Goal: Navigation & Orientation: Find specific page/section

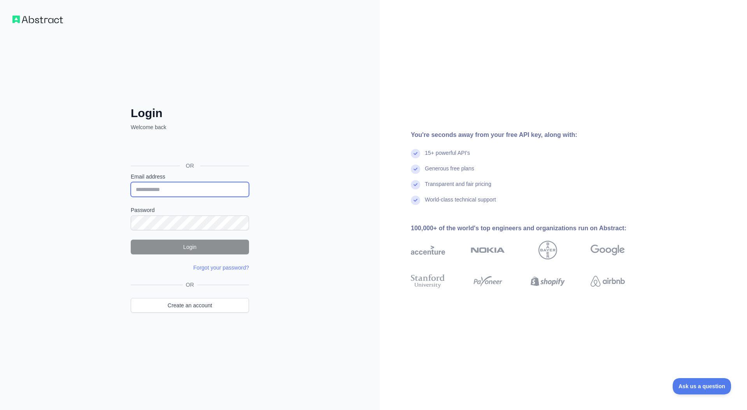
click at [223, 192] on input "Email address" at bounding box center [190, 189] width 118 height 15
click at [0, 409] on com-1password-button at bounding box center [0, 410] width 0 height 0
type input "**********"
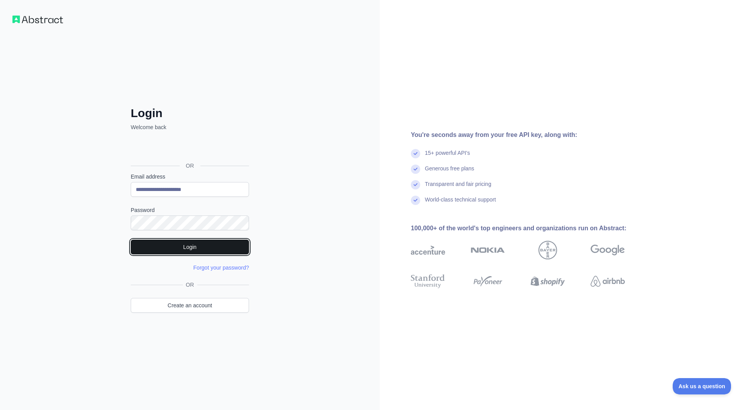
click at [195, 250] on button "Login" at bounding box center [190, 247] width 118 height 15
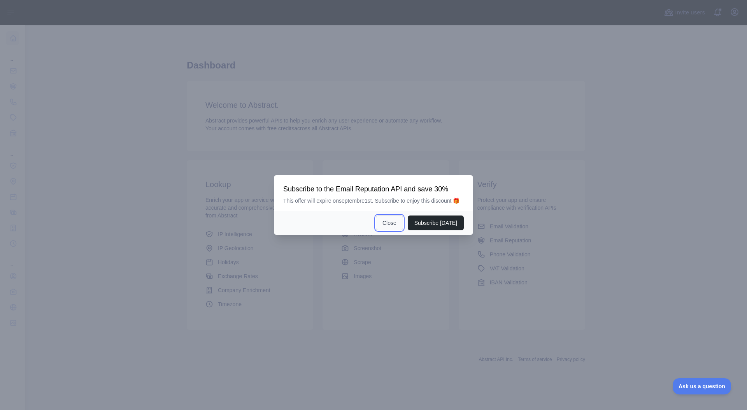
click at [390, 229] on button "Close" at bounding box center [389, 222] width 27 height 15
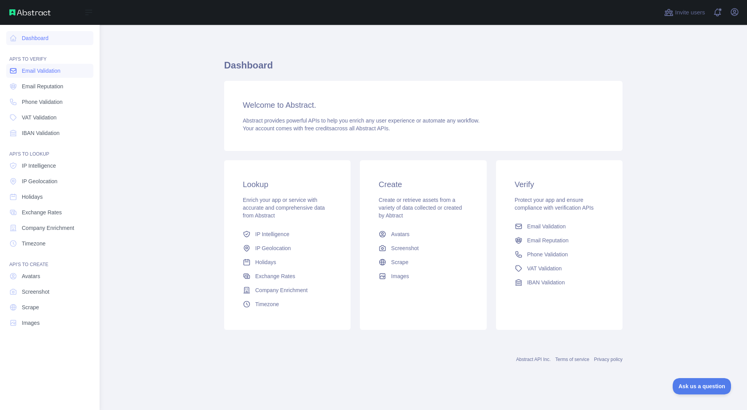
click at [69, 74] on link "Email Validation" at bounding box center [49, 71] width 87 height 14
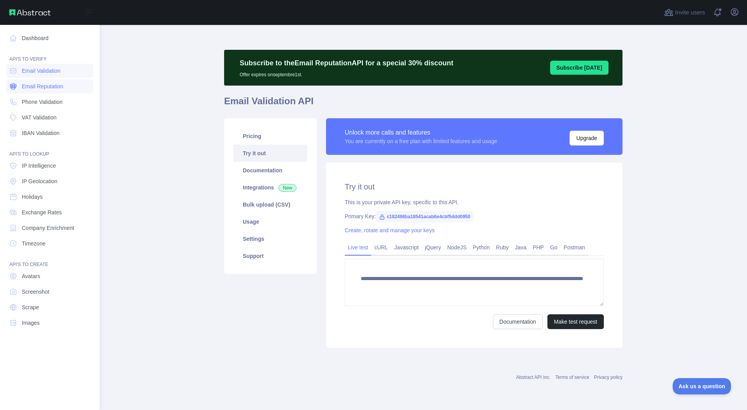
click at [68, 88] on link "Email Reputation" at bounding box center [49, 86] width 87 height 14
click at [56, 121] on span "VAT Validation" at bounding box center [39, 118] width 35 height 8
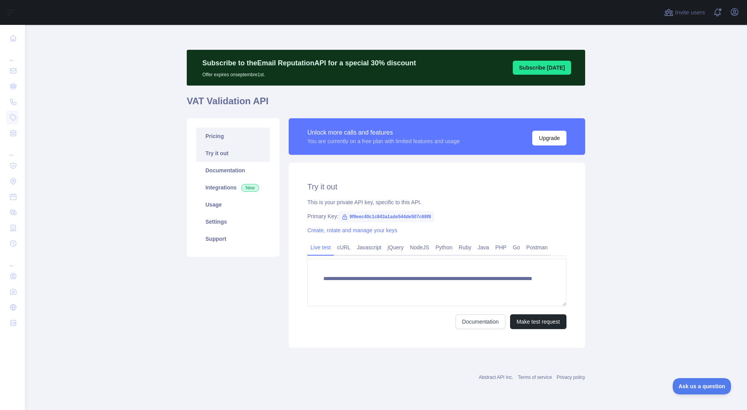
click at [233, 138] on link "Pricing" at bounding box center [233, 136] width 74 height 17
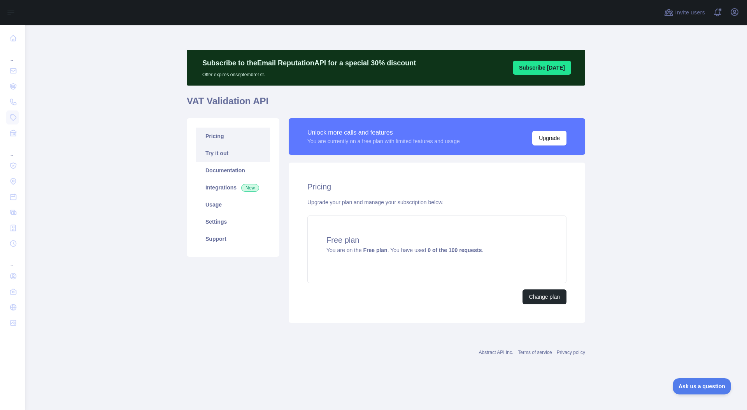
click at [228, 149] on link "Try it out" at bounding box center [233, 153] width 74 height 17
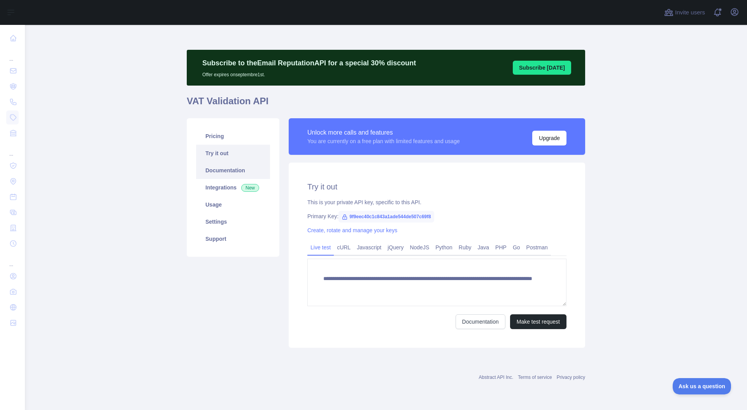
click at [226, 167] on link "Documentation" at bounding box center [233, 170] width 74 height 17
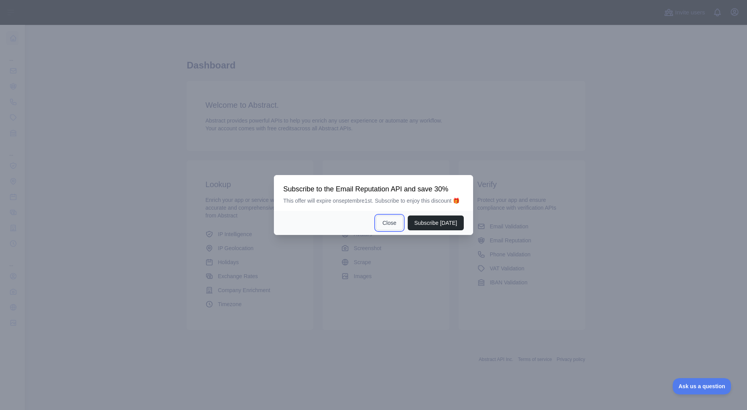
click at [394, 228] on button "Close" at bounding box center [389, 222] width 27 height 15
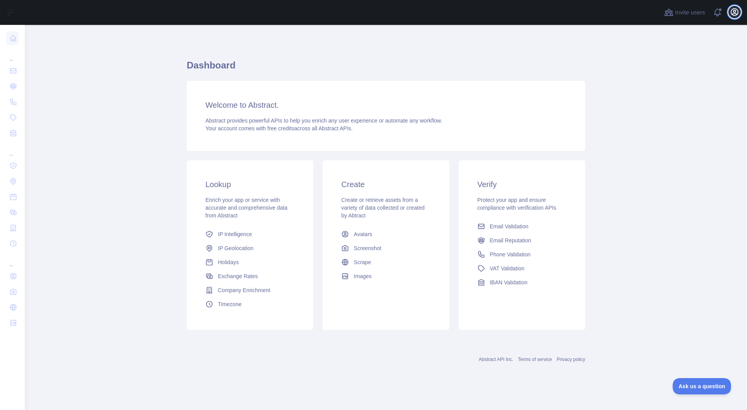
click at [731, 12] on icon "button" at bounding box center [734, 12] width 7 height 7
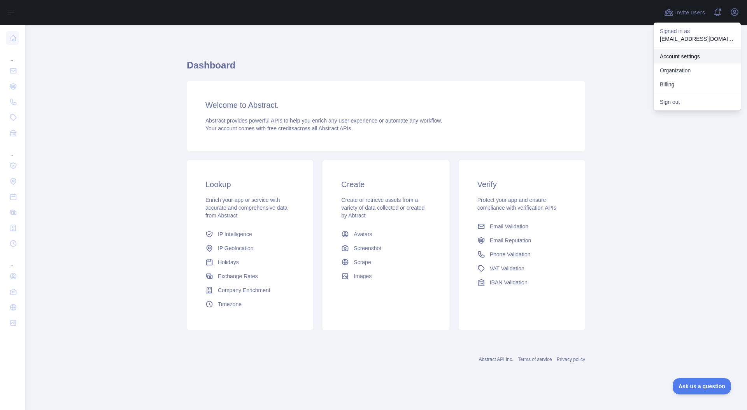
click at [685, 60] on link "Account settings" at bounding box center [696, 56] width 87 height 14
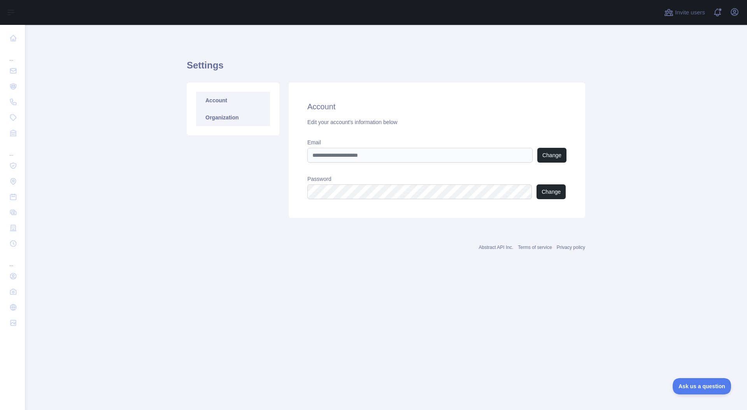
click at [206, 119] on link "Organization" at bounding box center [233, 117] width 74 height 17
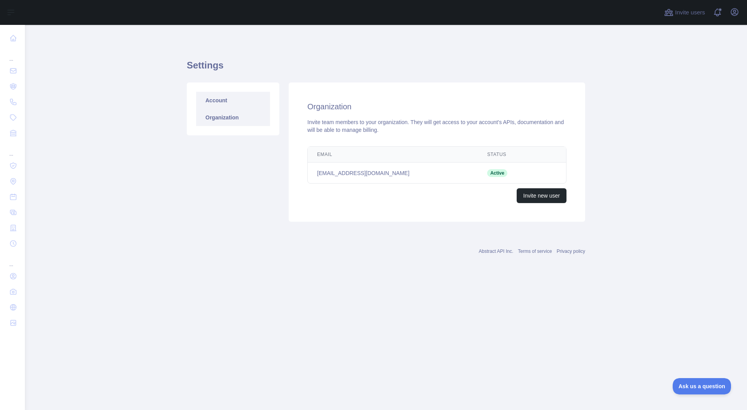
click at [213, 107] on link "Account" at bounding box center [233, 100] width 74 height 17
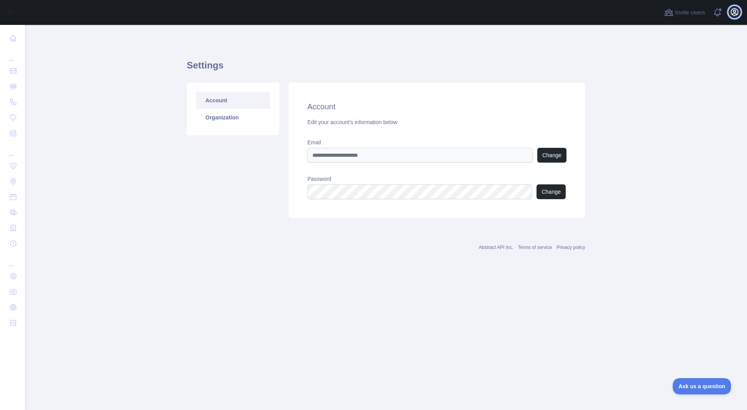
click at [735, 10] on icon "button" at bounding box center [733, 11] width 9 height 9
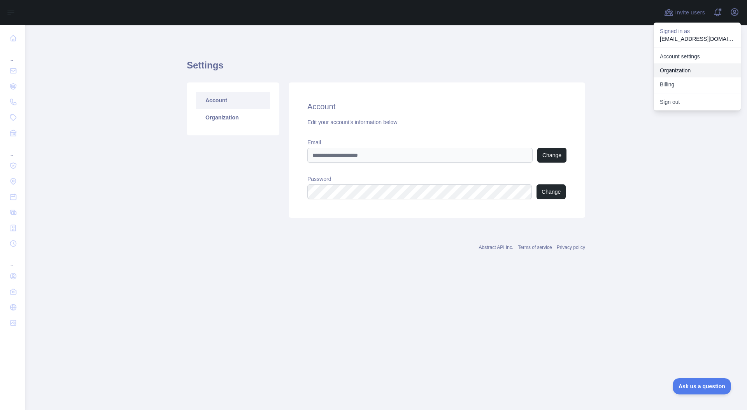
click at [683, 69] on link "Organization" at bounding box center [696, 70] width 87 height 14
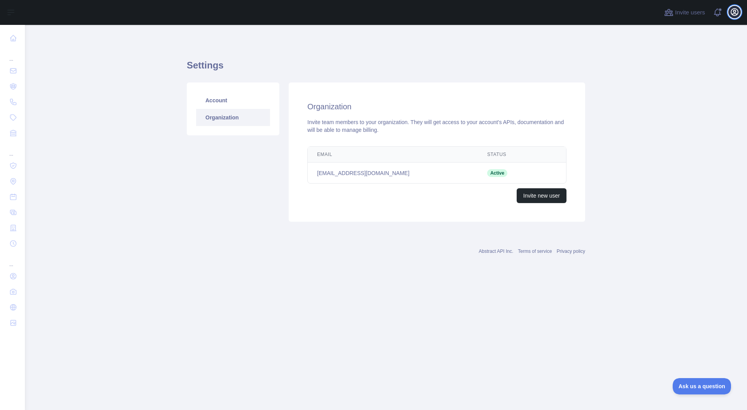
click at [731, 14] on icon "button" at bounding box center [734, 12] width 7 height 7
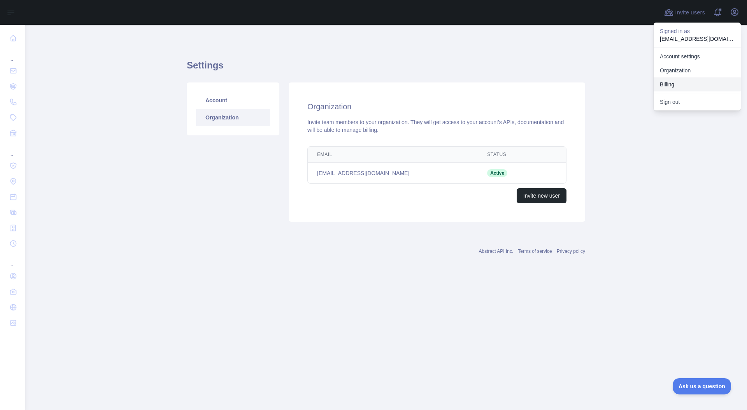
click at [682, 88] on button "Billing" at bounding box center [696, 84] width 87 height 14
